Goal: Task Accomplishment & Management: Use online tool/utility

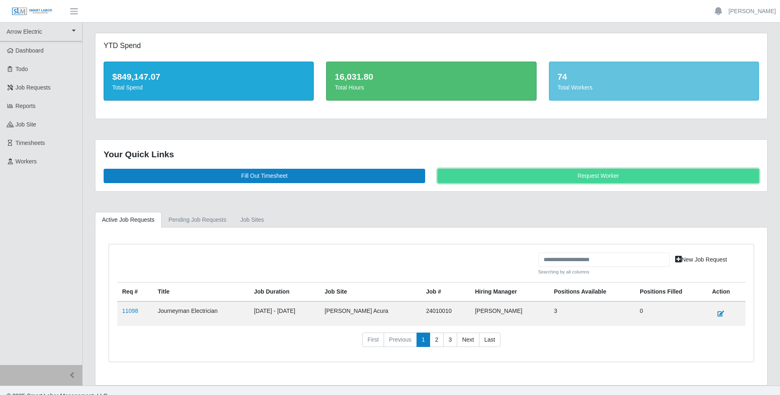
click at [574, 174] on link "Request Worker" at bounding box center [597, 176] width 321 height 14
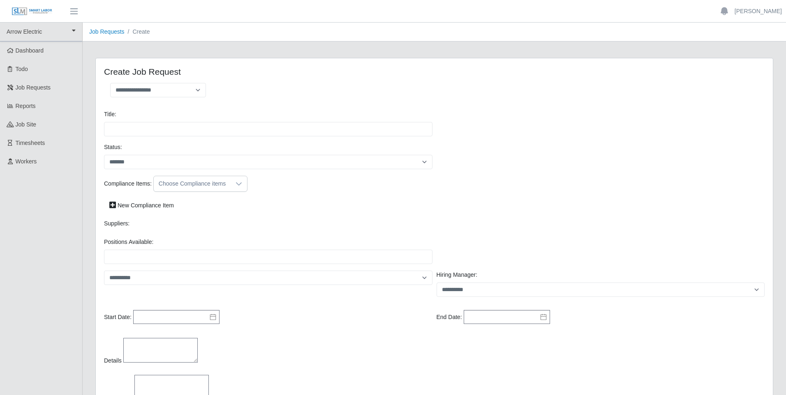
select select
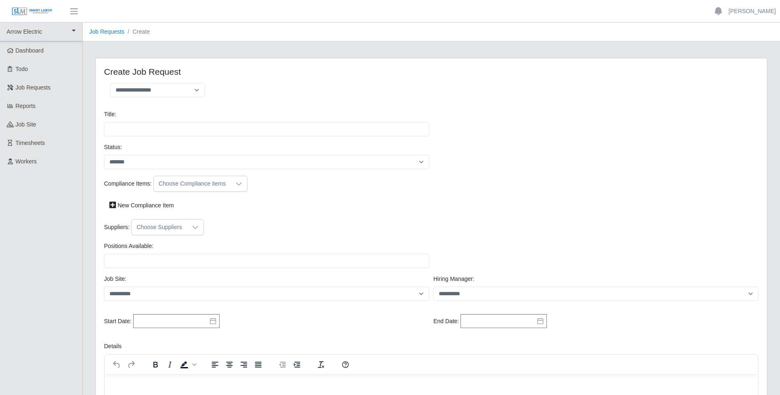
click at [231, 184] on div at bounding box center [239, 183] width 16 height 15
click at [268, 215] on div "Compliance Items: Choose Compliance items New Compliance Item" at bounding box center [431, 198] width 659 height 44
click at [187, 224] on div at bounding box center [195, 227] width 16 height 15
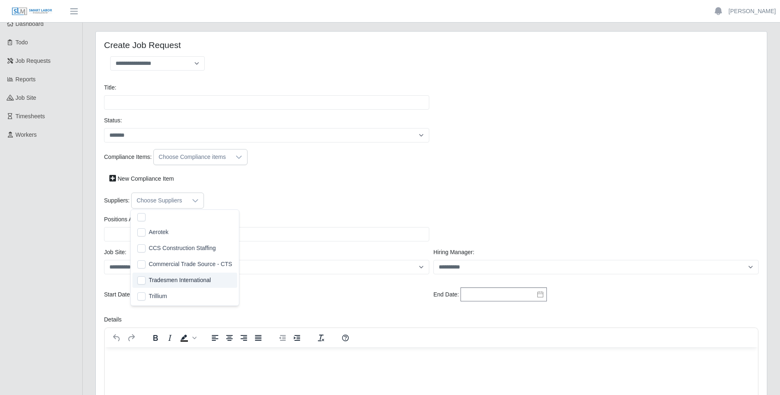
scroll to position [41, 0]
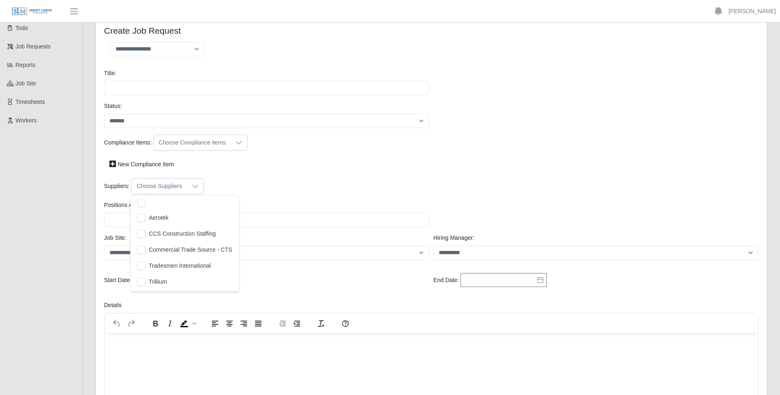
click at [266, 176] on div "Compliance Items: Choose Compliance items New Compliance Item" at bounding box center [431, 157] width 659 height 44
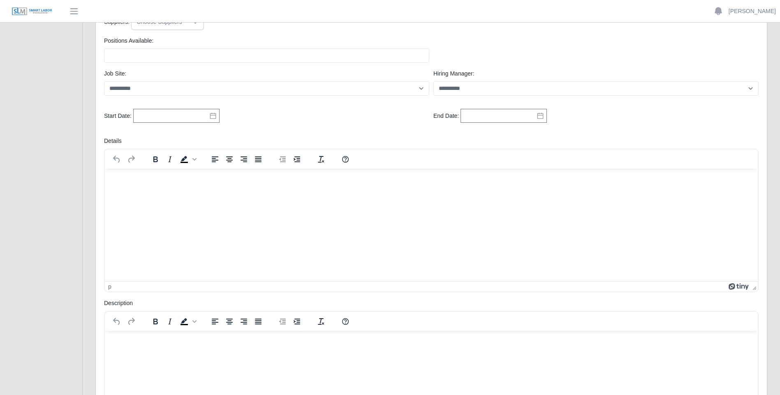
scroll to position [0, 0]
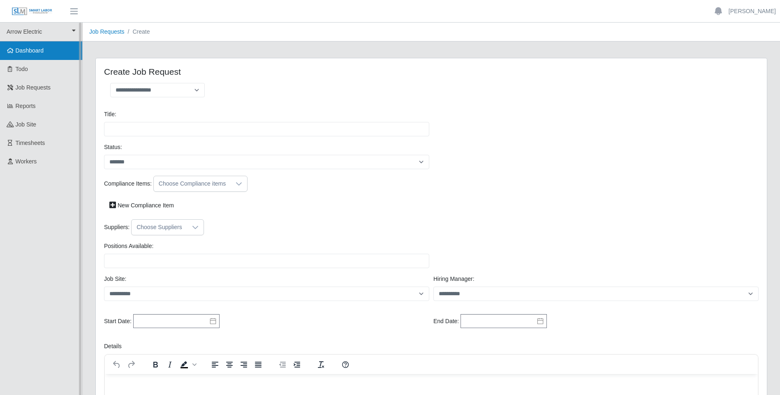
click at [38, 53] on span "Dashboard" at bounding box center [30, 50] width 28 height 7
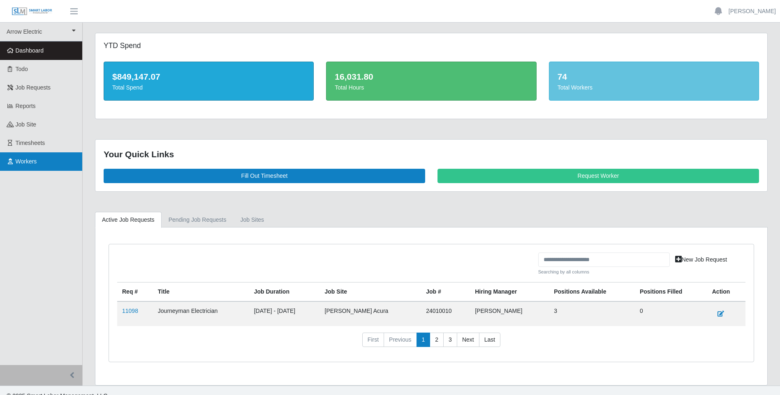
click at [28, 164] on span "Workers" at bounding box center [26, 161] width 21 height 7
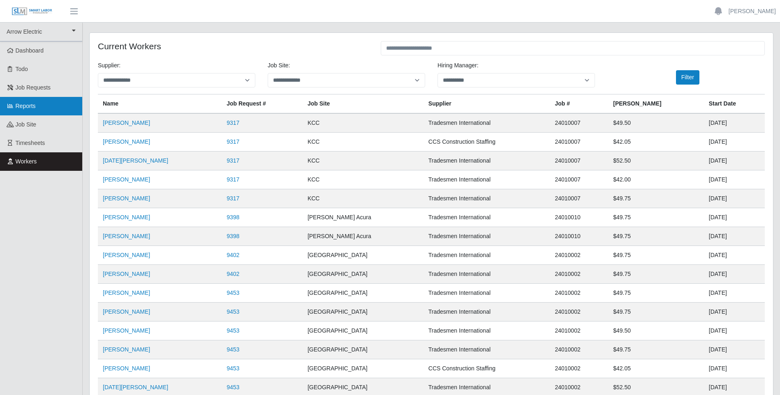
click at [26, 103] on span "Reports" at bounding box center [26, 106] width 20 height 7
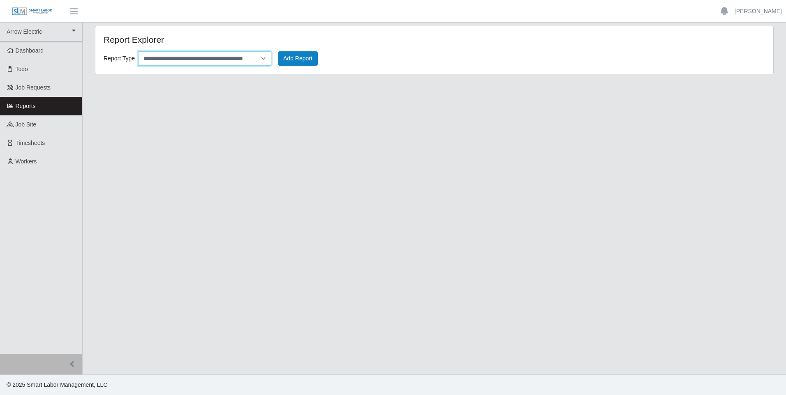
click at [263, 58] on select "**********" at bounding box center [204, 58] width 133 height 14
select select "**********"
click at [138, 51] on select "**********" at bounding box center [204, 58] width 133 height 14
click at [284, 59] on button "Add Report" at bounding box center [298, 58] width 40 height 14
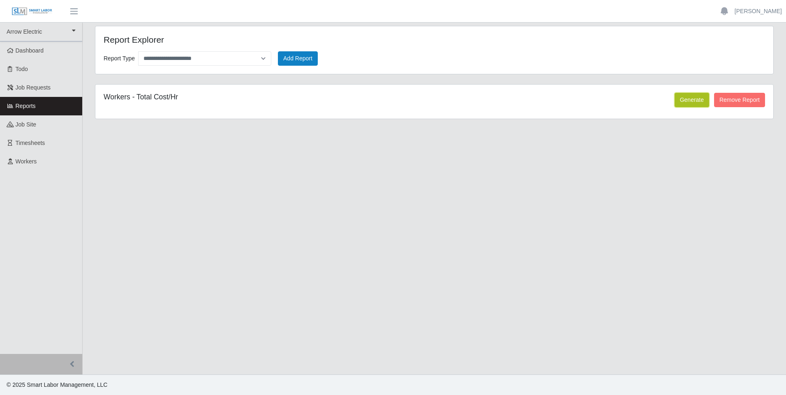
click at [691, 95] on button "Generate" at bounding box center [692, 100] width 35 height 14
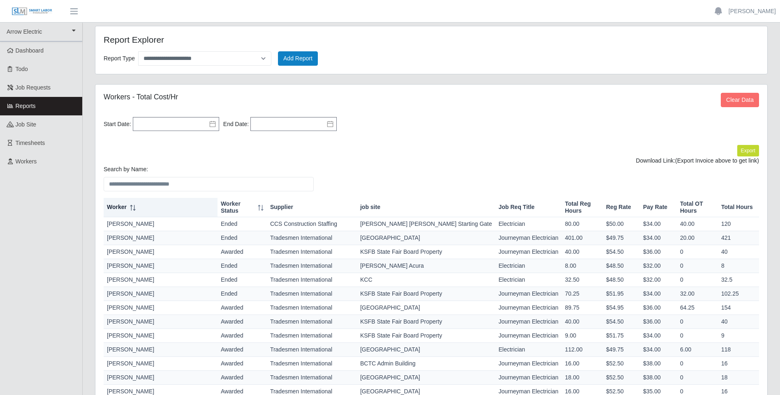
click at [132, 208] on icon at bounding box center [133, 208] width 6 height 6
click at [132, 210] on icon at bounding box center [133, 208] width 6 height 6
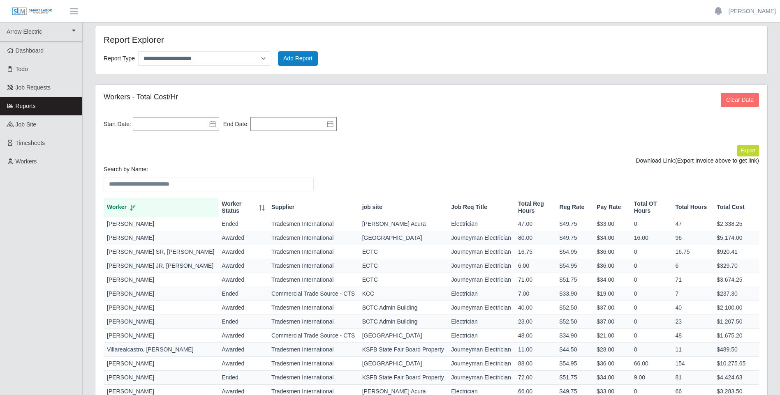
click at [130, 207] on icon at bounding box center [133, 208] width 6 height 6
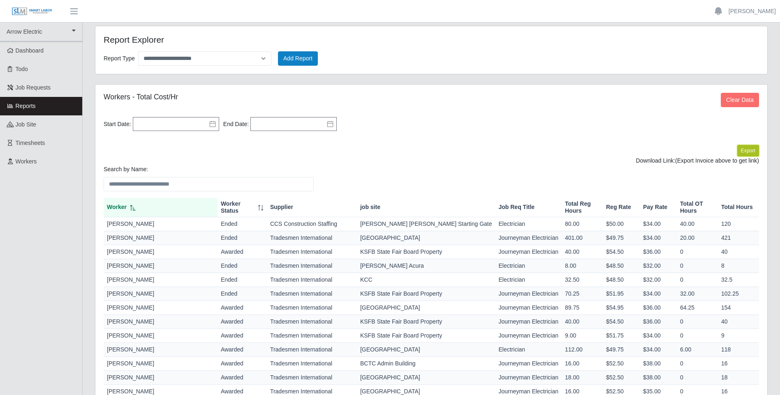
click at [751, 151] on button "Export" at bounding box center [748, 151] width 22 height 12
click at [210, 123] on icon at bounding box center [213, 124] width 6 height 6
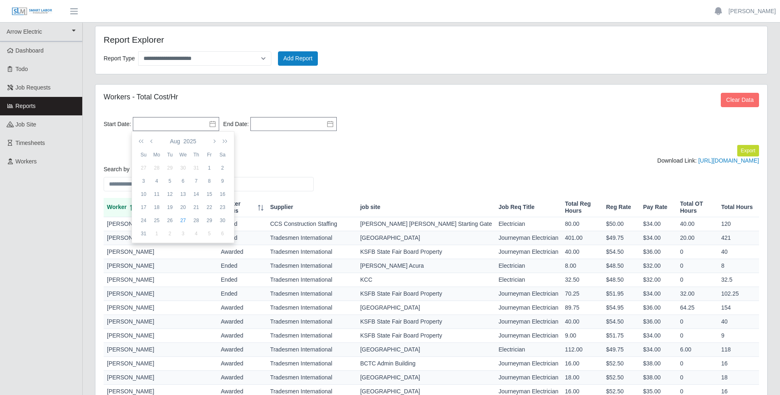
click at [210, 123] on icon at bounding box center [213, 124] width 6 height 6
click at [447, 120] on div "Start Date: Please provide a valid start date. End Date:" at bounding box center [431, 126] width 659 height 25
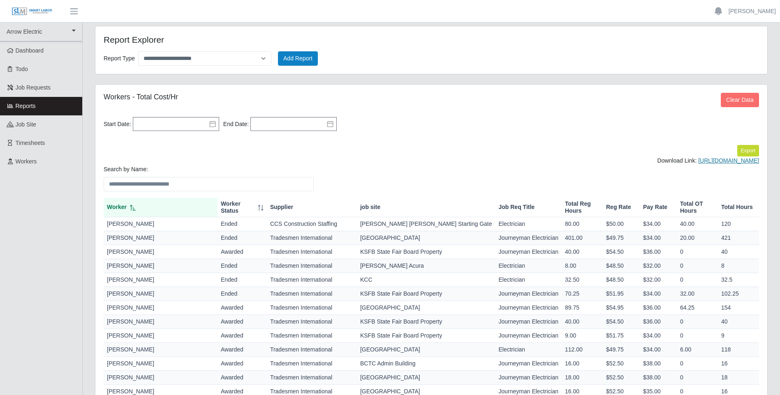
click at [698, 164] on link "https://sm-slm-prod.s3.amazonaws.com/documents/client/77/Candidates_Hourly_expo…" at bounding box center [728, 160] width 61 height 7
